Goal: Find contact information: Obtain details needed to contact an individual or organization

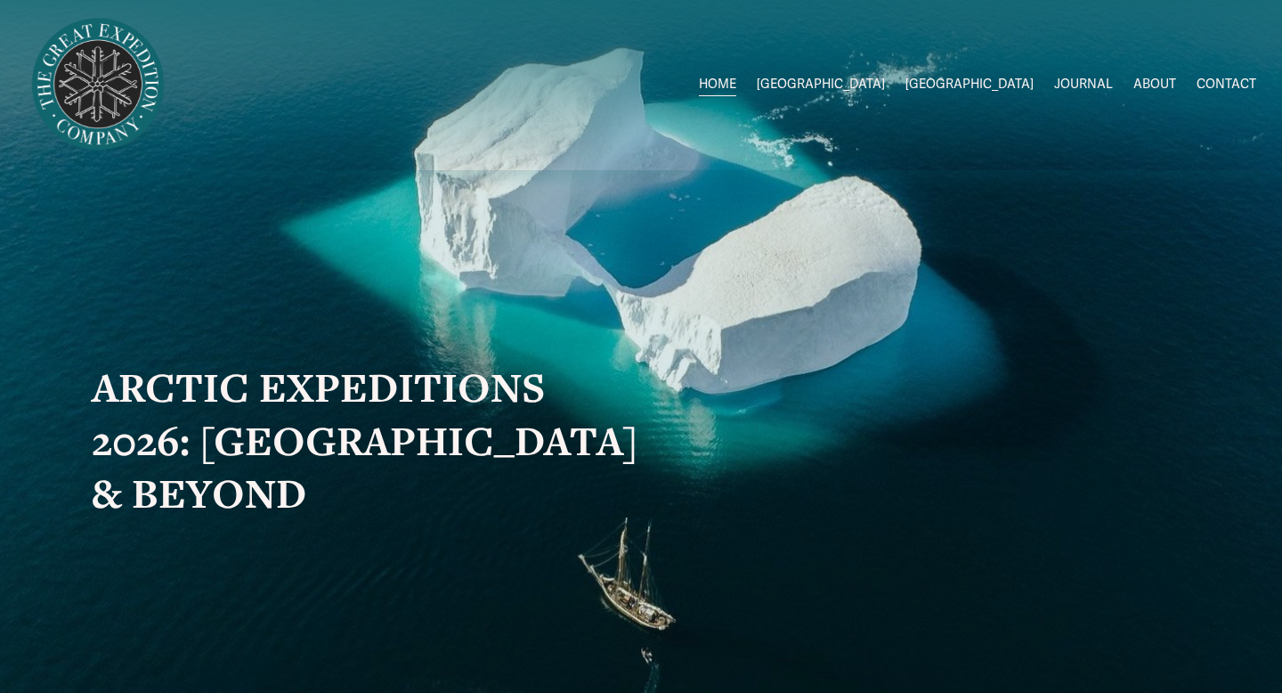
click at [1239, 90] on link "CONTACT" at bounding box center [1227, 85] width 60 height 26
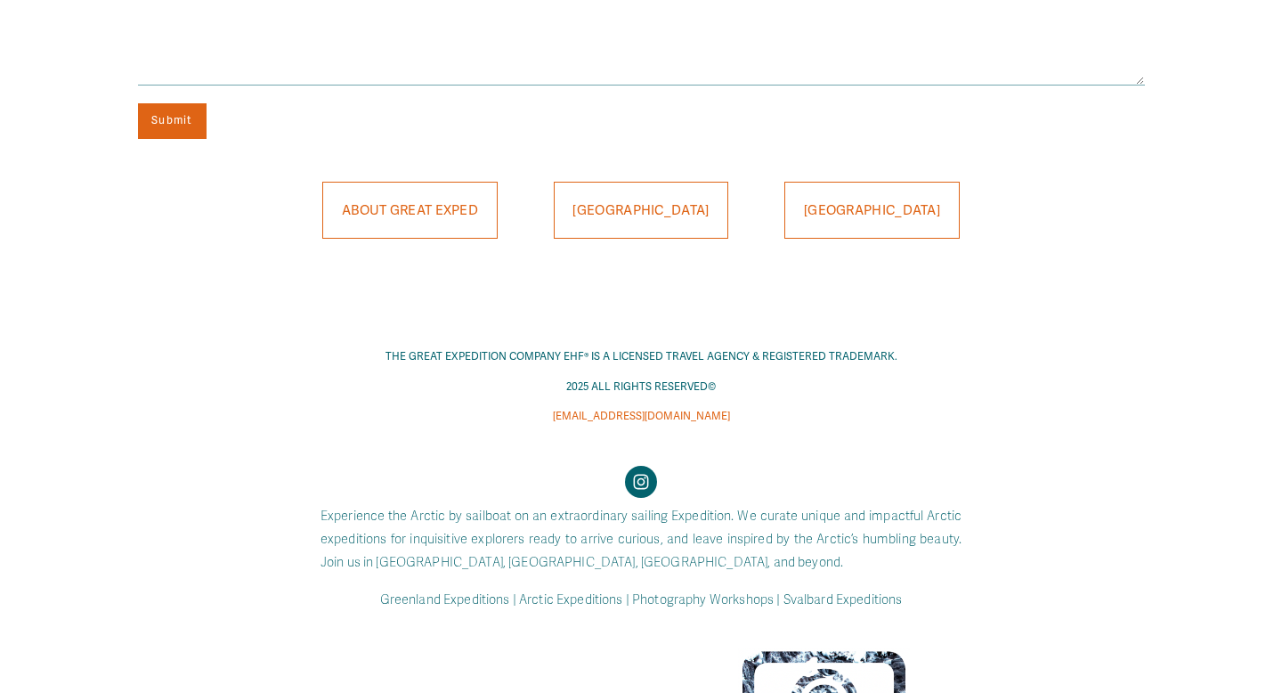
scroll to position [1340, 0]
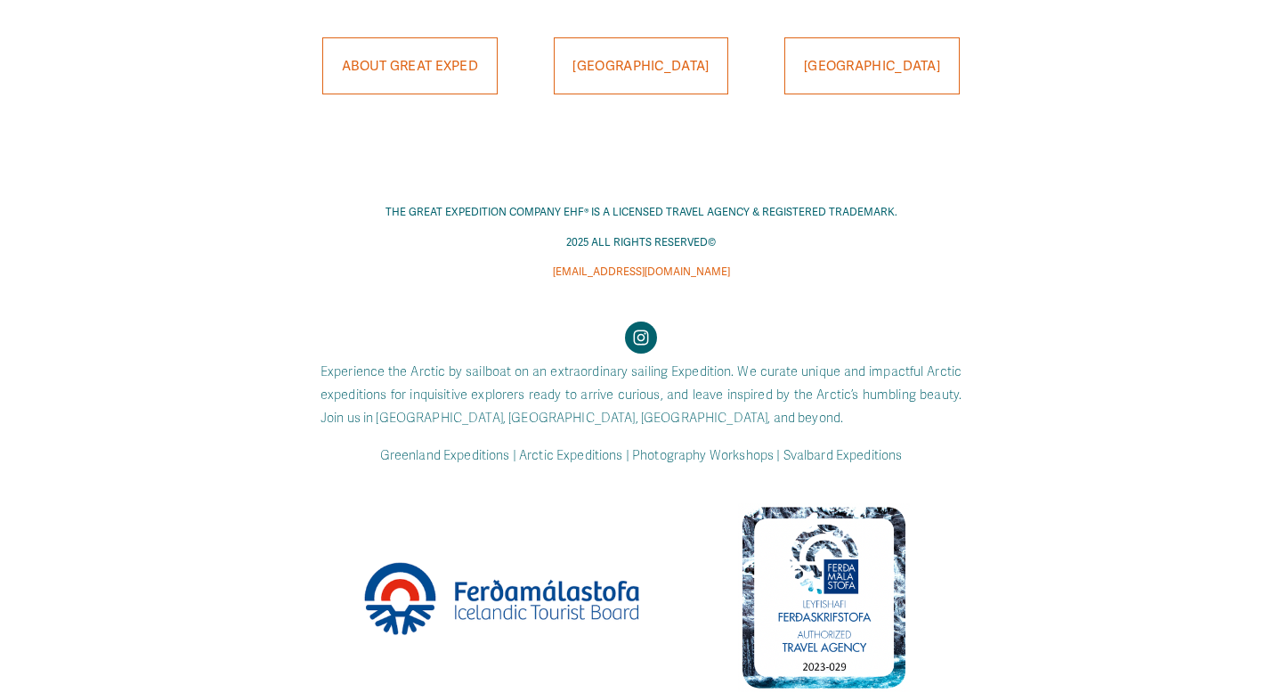
click at [694, 270] on span "[EMAIL_ADDRESS][DOMAIN_NAME]" at bounding box center [641, 271] width 177 height 13
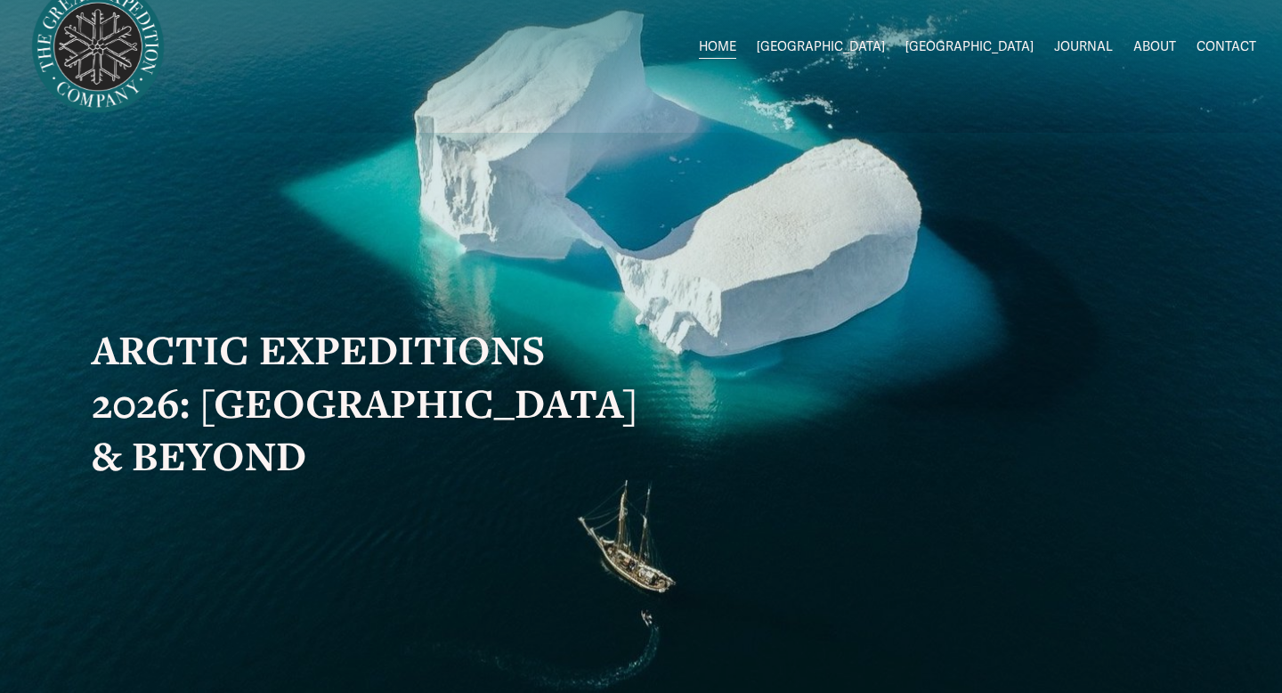
scroll to position [36, 0]
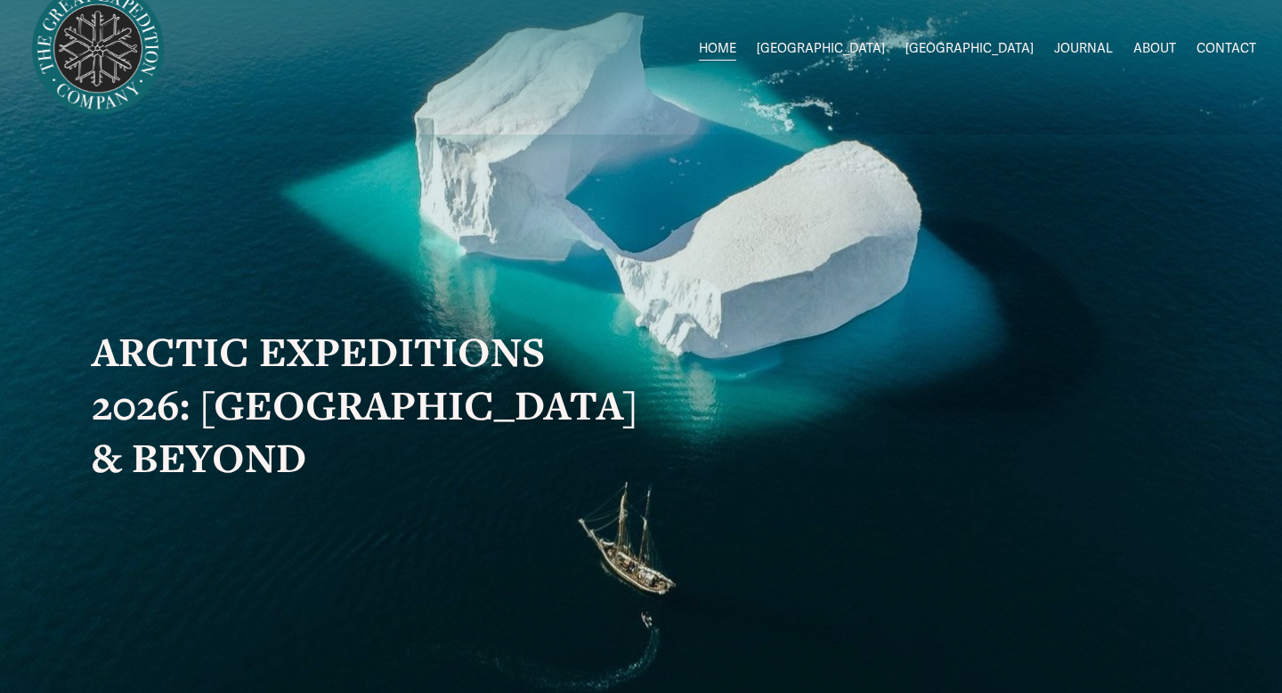
click at [1232, 57] on link "CONTACT" at bounding box center [1227, 50] width 60 height 26
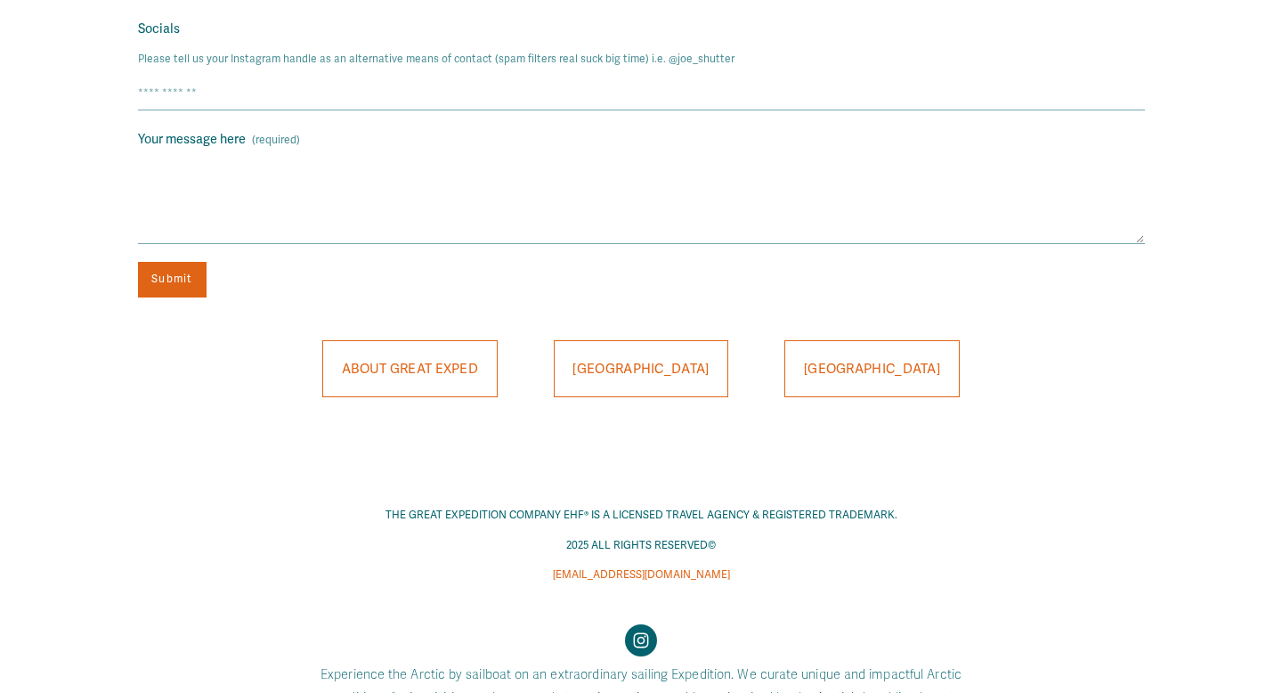
scroll to position [1087, 0]
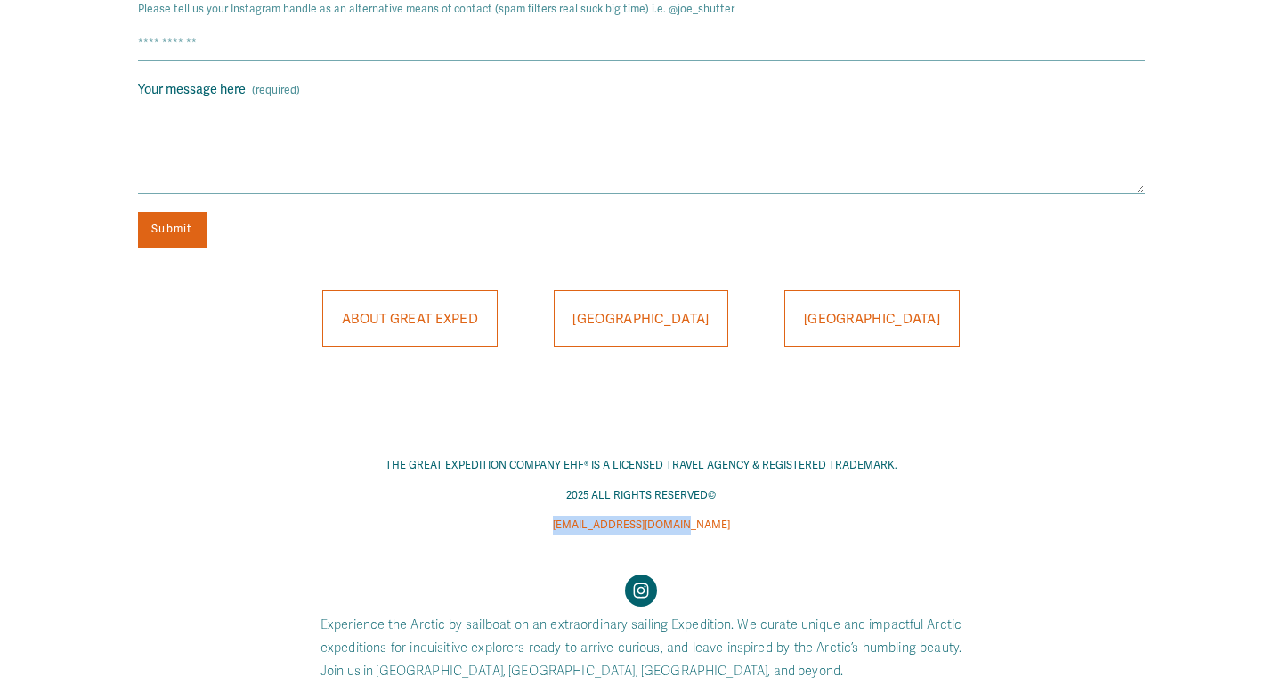
drag, startPoint x: 725, startPoint y: 528, endPoint x: 558, endPoint y: 526, distance: 166.5
click at [558, 526] on p "[EMAIL_ADDRESS][DOMAIN_NAME]" at bounding box center [640, 526] width 733 height 20
copy span "[EMAIL_ADDRESS][DOMAIN_NAME]"
